Goal: Find specific page/section: Find specific page/section

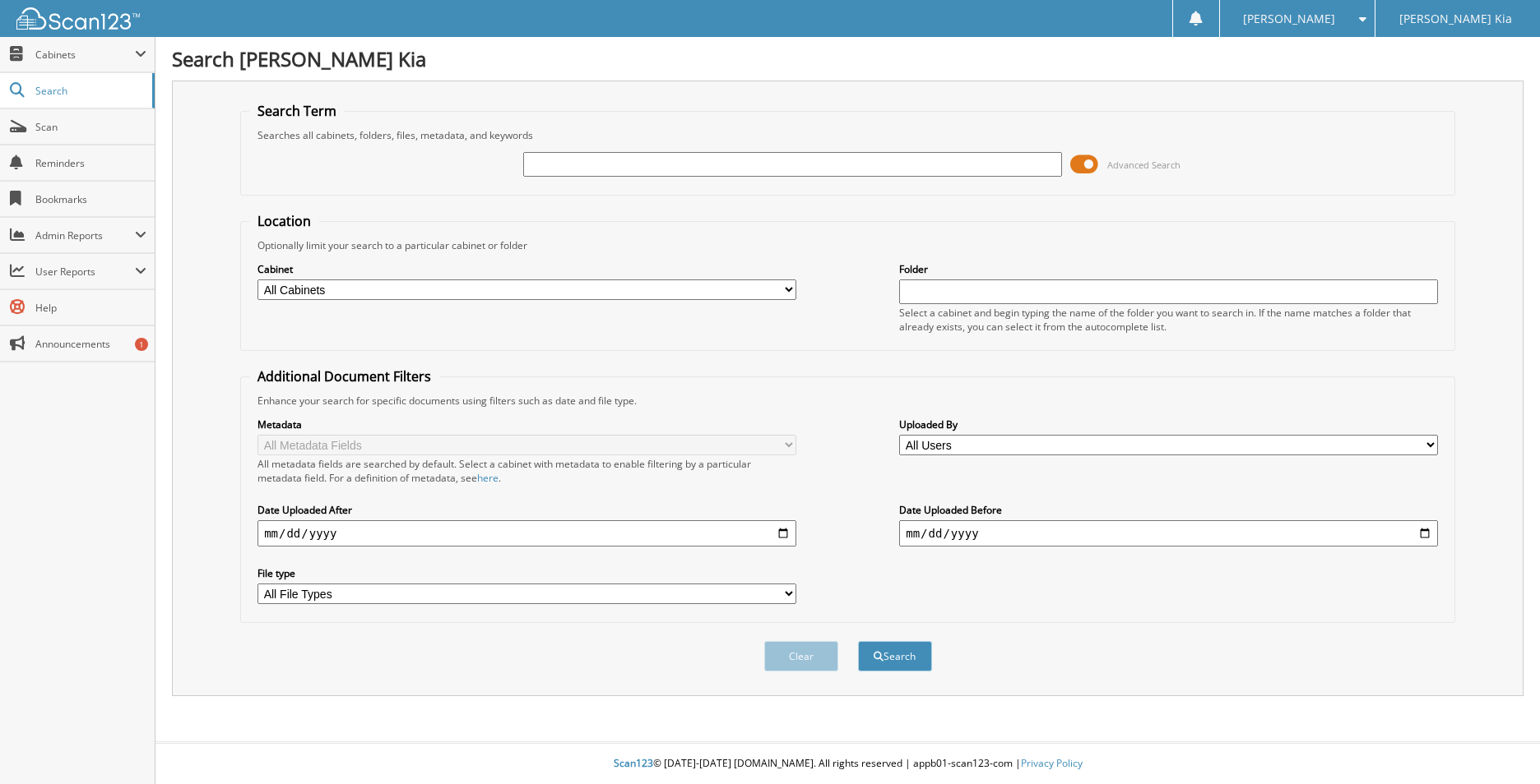
click at [553, 165] on input "text" at bounding box center [792, 164] width 538 height 24
type input "589945"
click at [858, 641] on button "Search" at bounding box center [895, 656] width 74 height 31
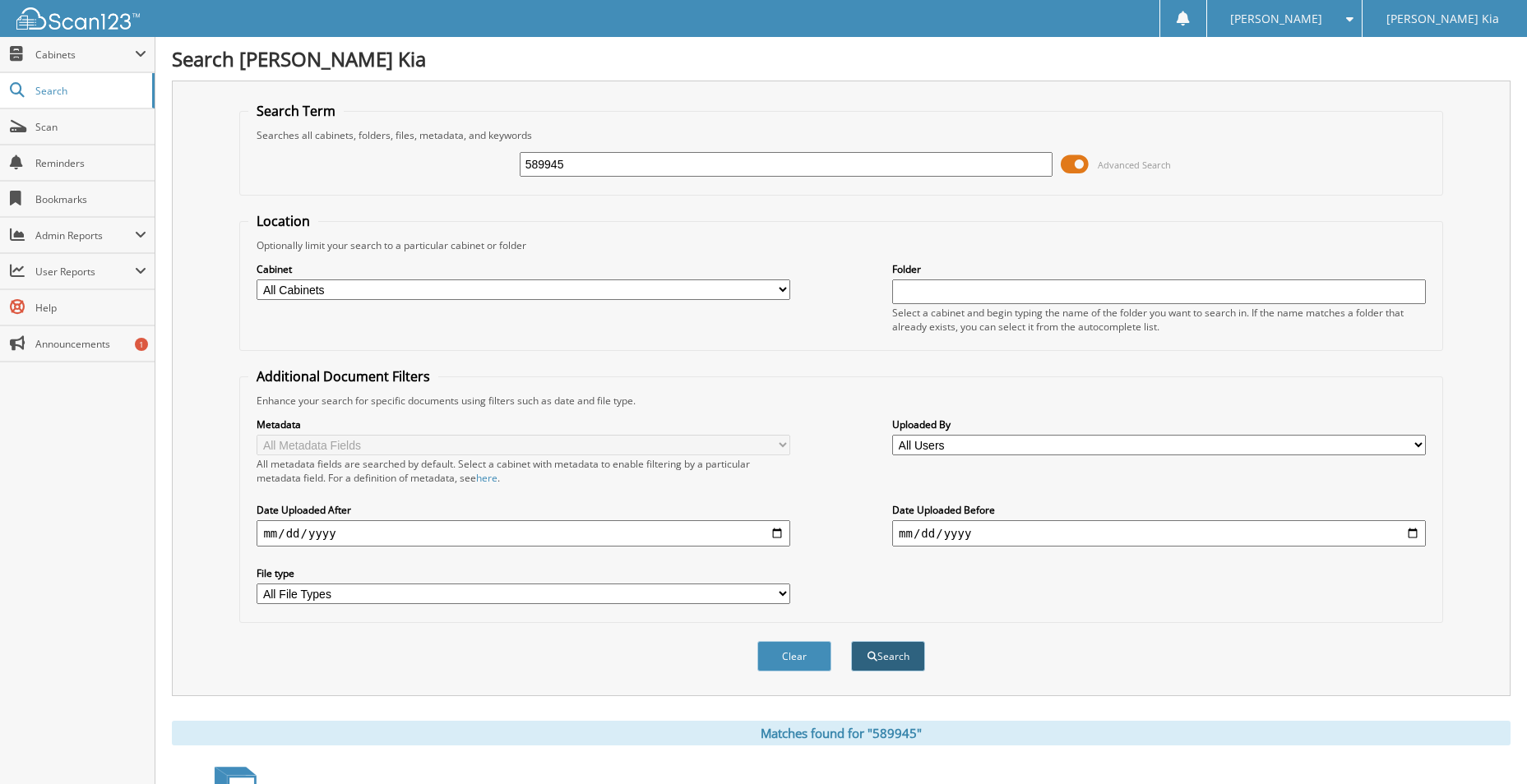
click at [887, 665] on button "Search" at bounding box center [888, 656] width 74 height 31
click at [566, 163] on input "589945" at bounding box center [786, 164] width 534 height 24
type input "5"
click at [48, 87] on span "Search" at bounding box center [90, 90] width 109 height 14
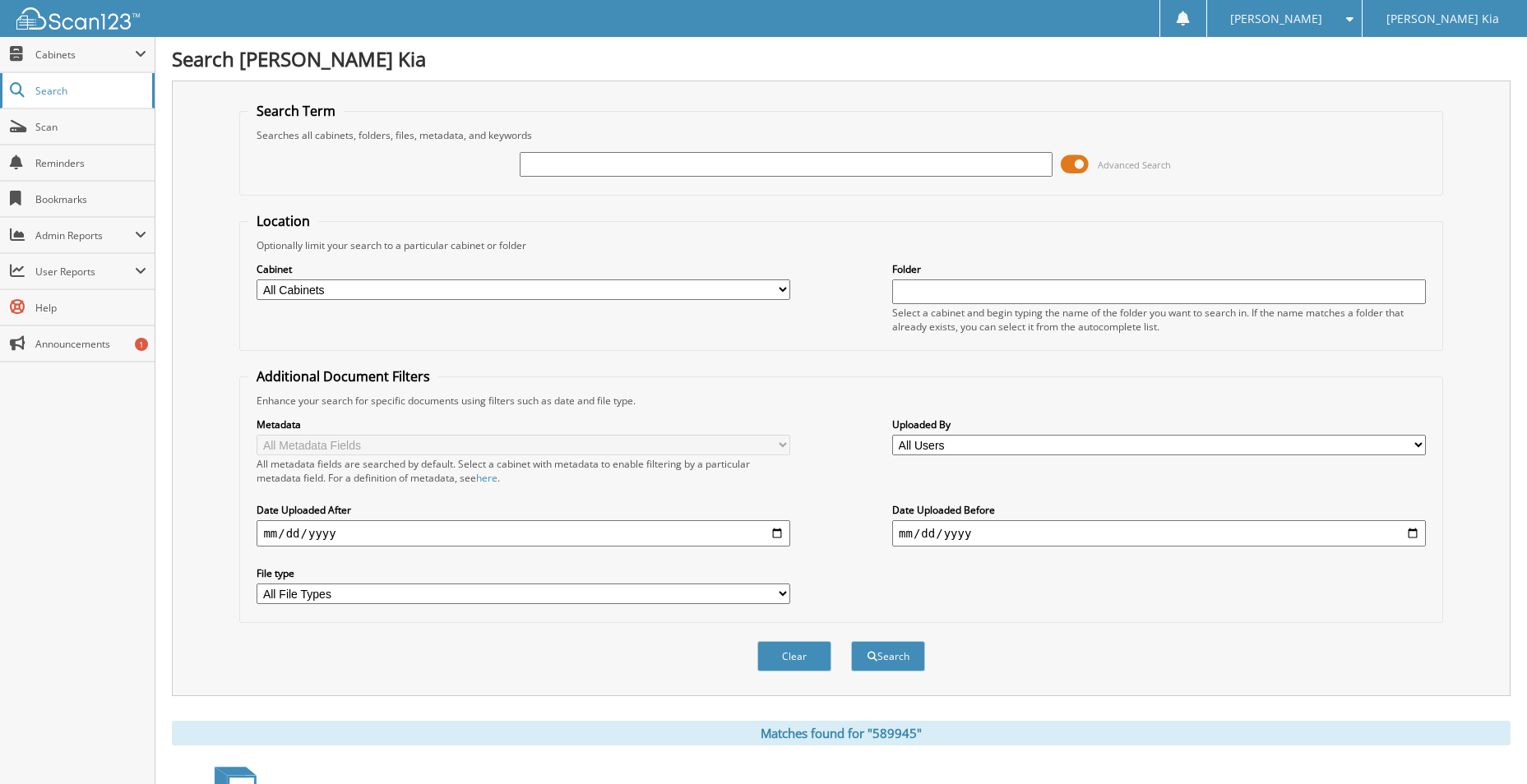
click at [48, 87] on span "Search" at bounding box center [90, 90] width 109 height 14
click at [1416, 443] on select "All Users Adam Nguyen Adriana Gabaldon Alexis Kincaid Aliyah Steele Allison Zab…" at bounding box center [1159, 445] width 534 height 21
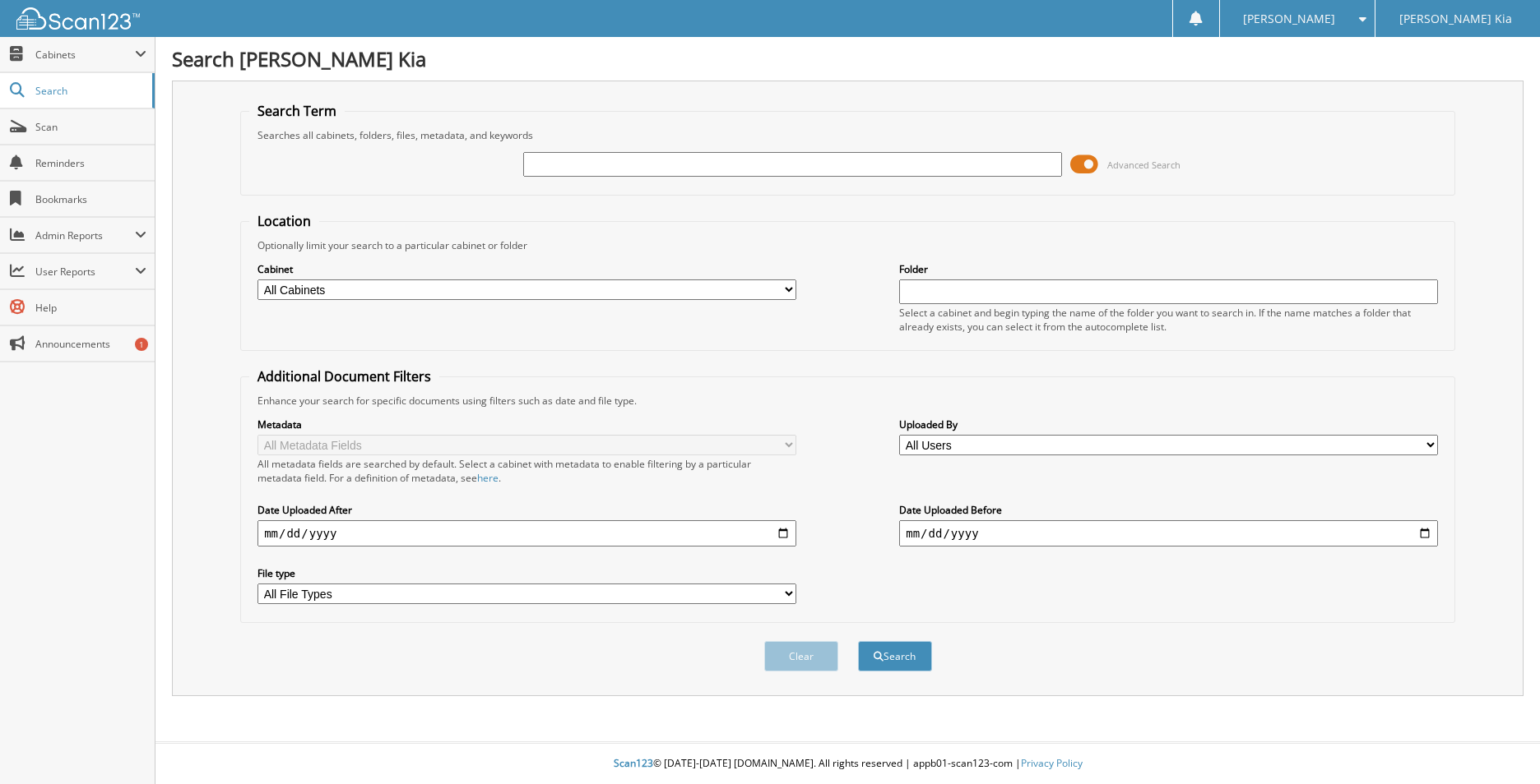
click at [919, 290] on input "text" at bounding box center [1167, 291] width 538 height 24
click at [544, 161] on input "text" at bounding box center [792, 164] width 538 height 24
type input "589945"
click at [917, 293] on input "text" at bounding box center [1167, 291] width 538 height 24
type input "KIA"
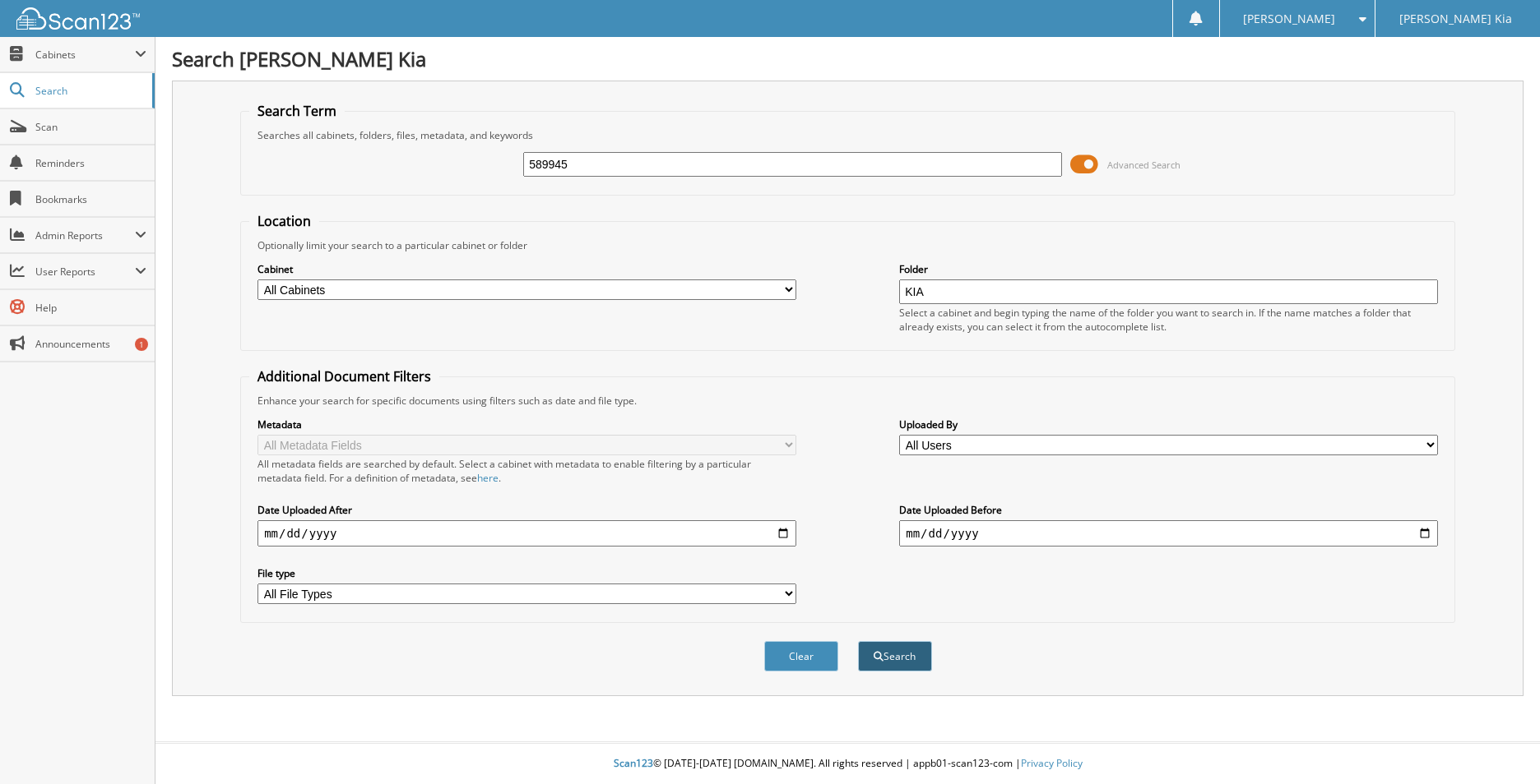
click at [885, 663] on button "Search" at bounding box center [895, 656] width 74 height 31
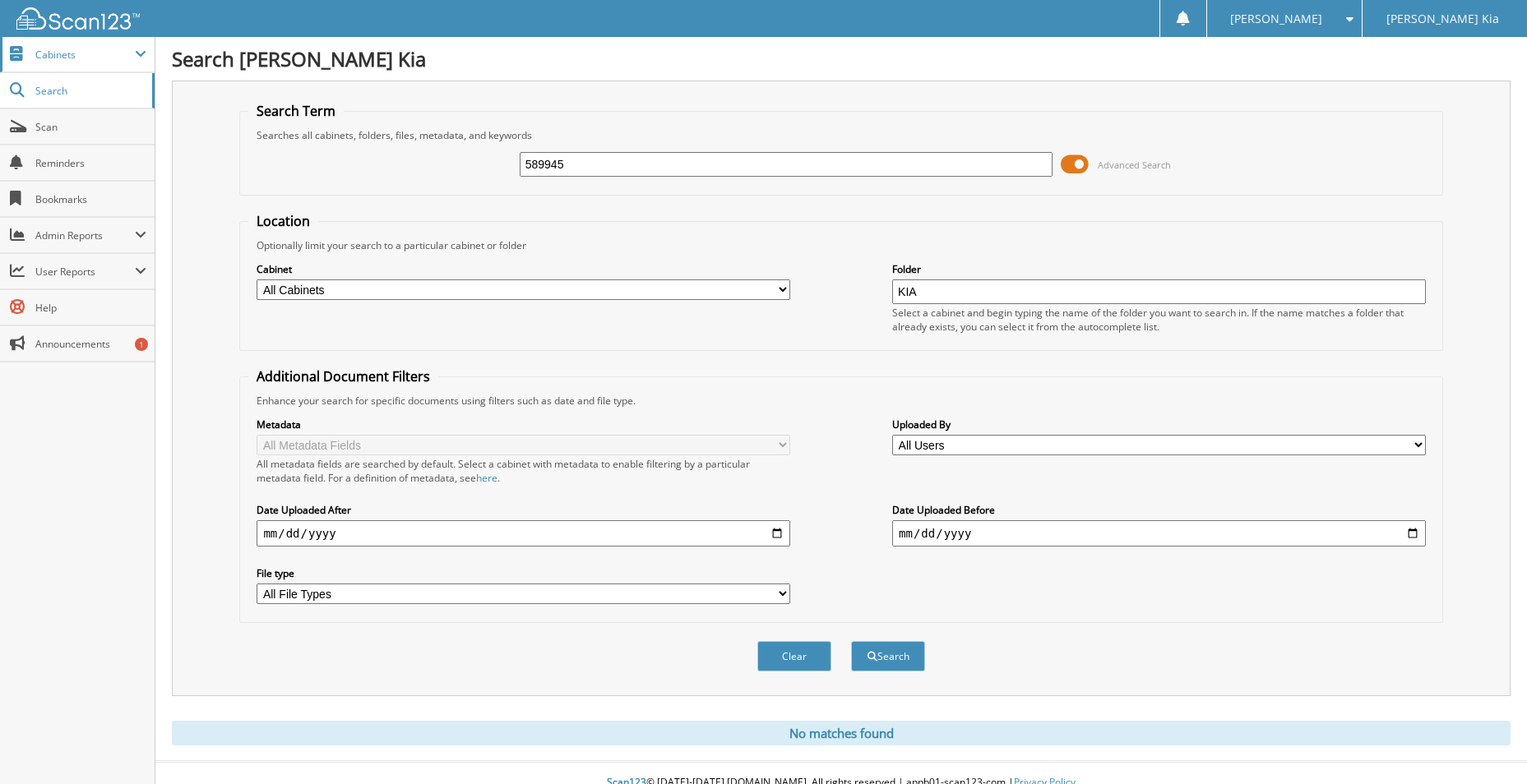
click at [52, 49] on span "Cabinets" at bounding box center [85, 54] width 100 height 14
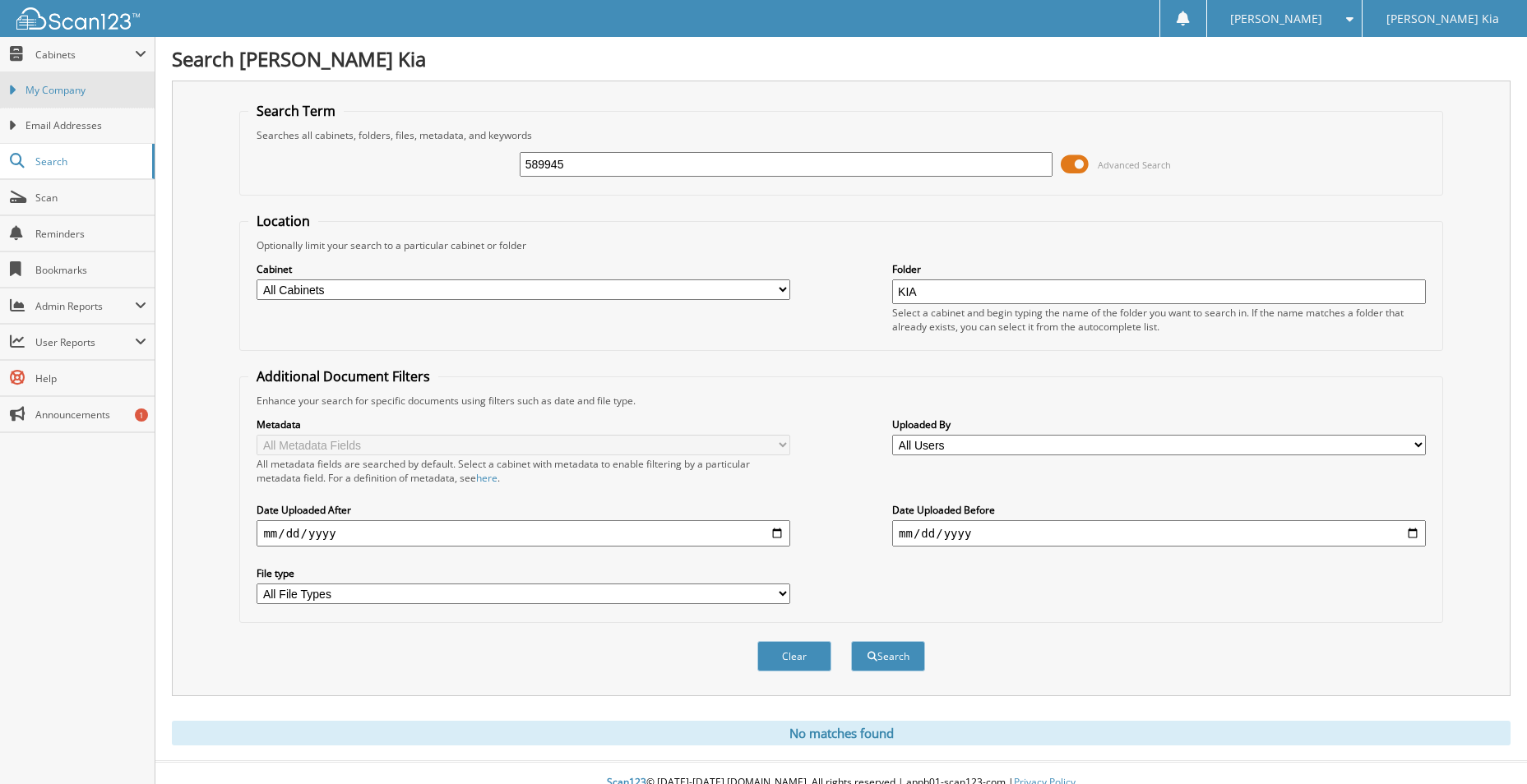
click at [82, 86] on span "My Company" at bounding box center [86, 90] width 121 height 14
